Goal: Task Accomplishment & Management: Use online tool/utility

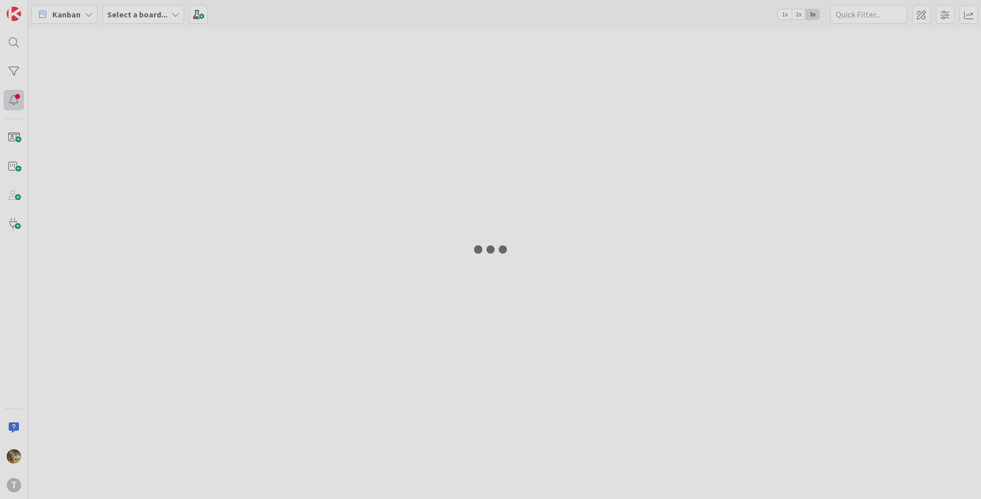
type input "FaturaE"
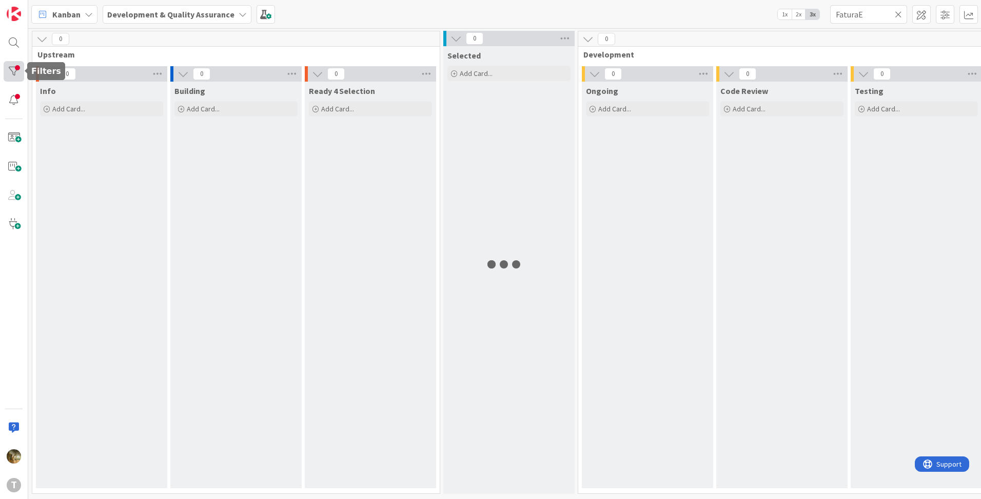
click at [16, 73] on div at bounding box center [14, 71] width 21 height 21
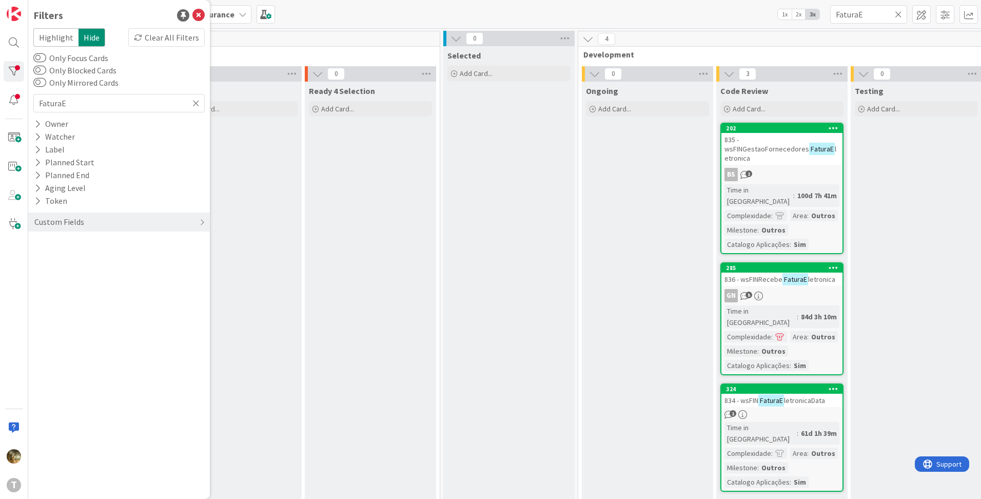
click at [162, 47] on div "Highlight Hide Clear All Filters Only Focus Cards Only Blocked Cards Only Mirro…" at bounding box center [118, 132] width 171 height 208
click at [163, 42] on div "Clear All Filters" at bounding box center [166, 37] width 76 height 18
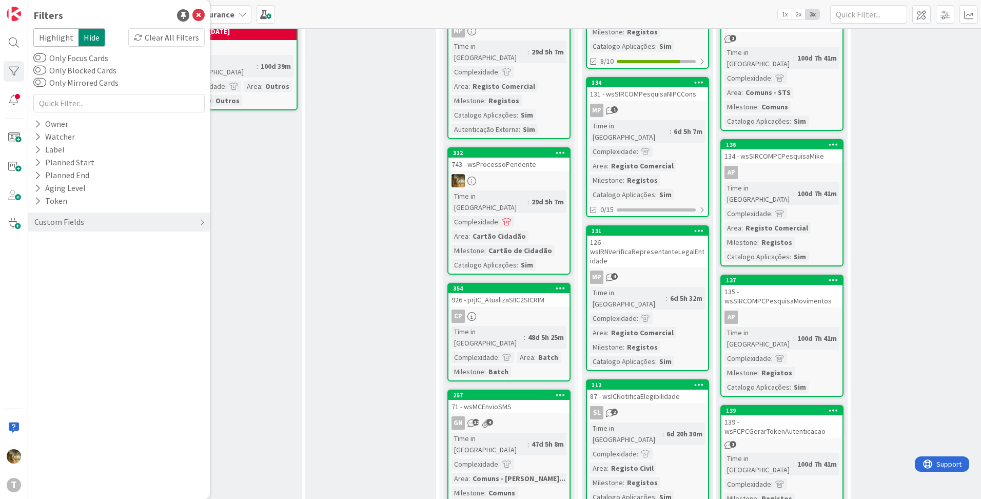
scroll to position [1021, 0]
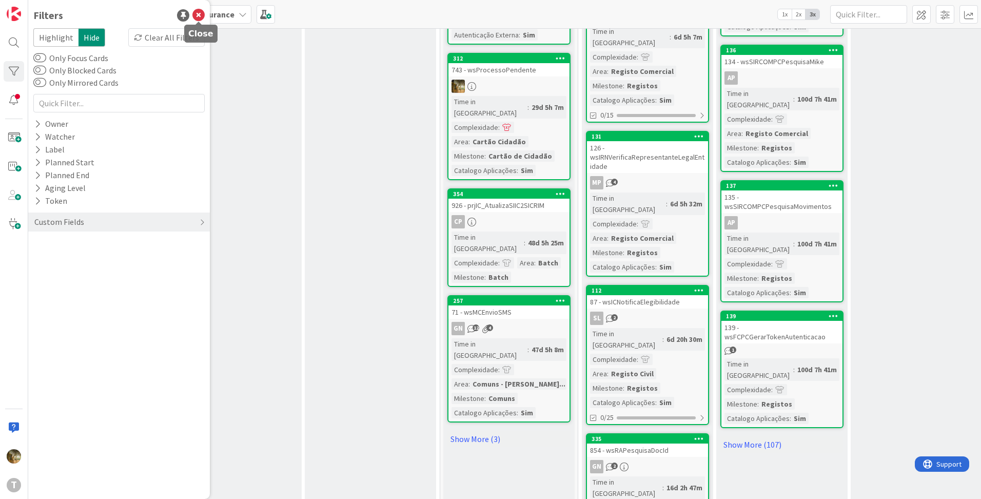
click at [200, 15] on icon at bounding box center [198, 15] width 12 height 12
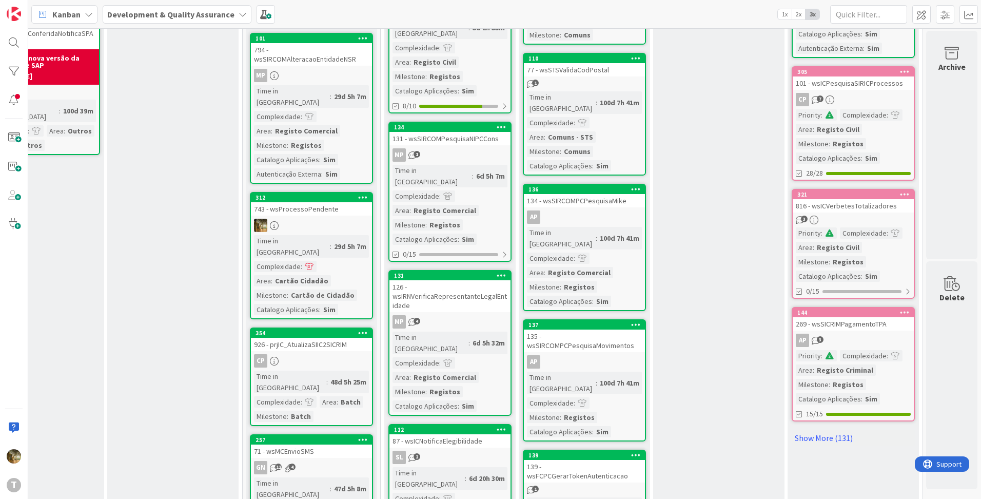
scroll to position [1021, 205]
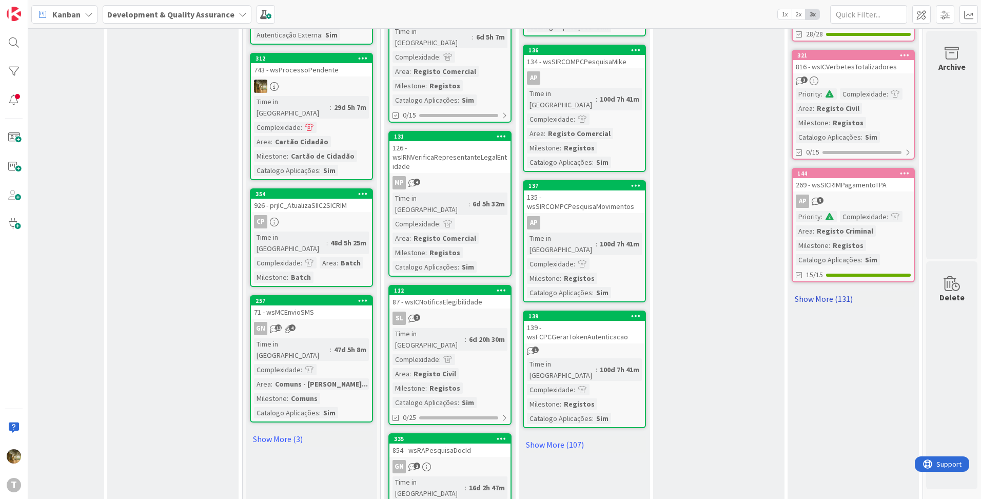
click at [823, 301] on link "Show More (131)" at bounding box center [853, 298] width 123 height 16
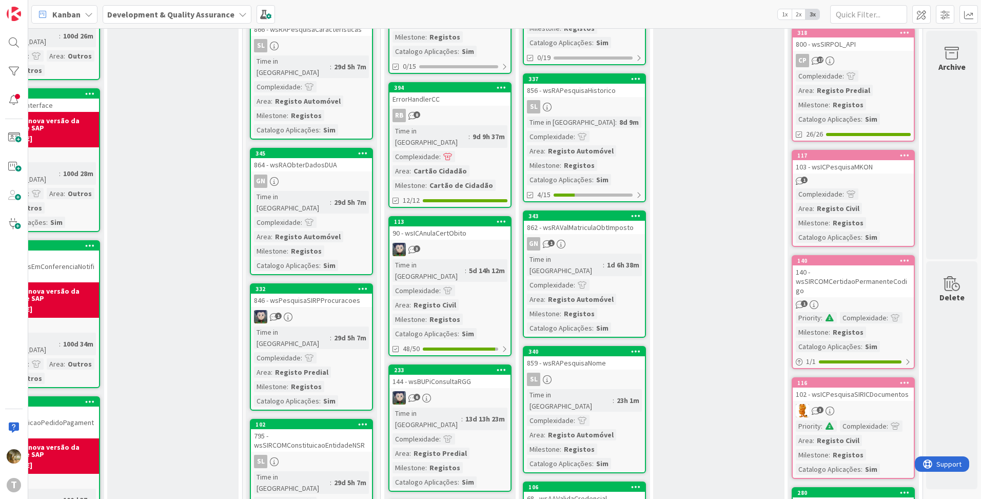
scroll to position [0, 205]
